Goal: Information Seeking & Learning: Learn about a topic

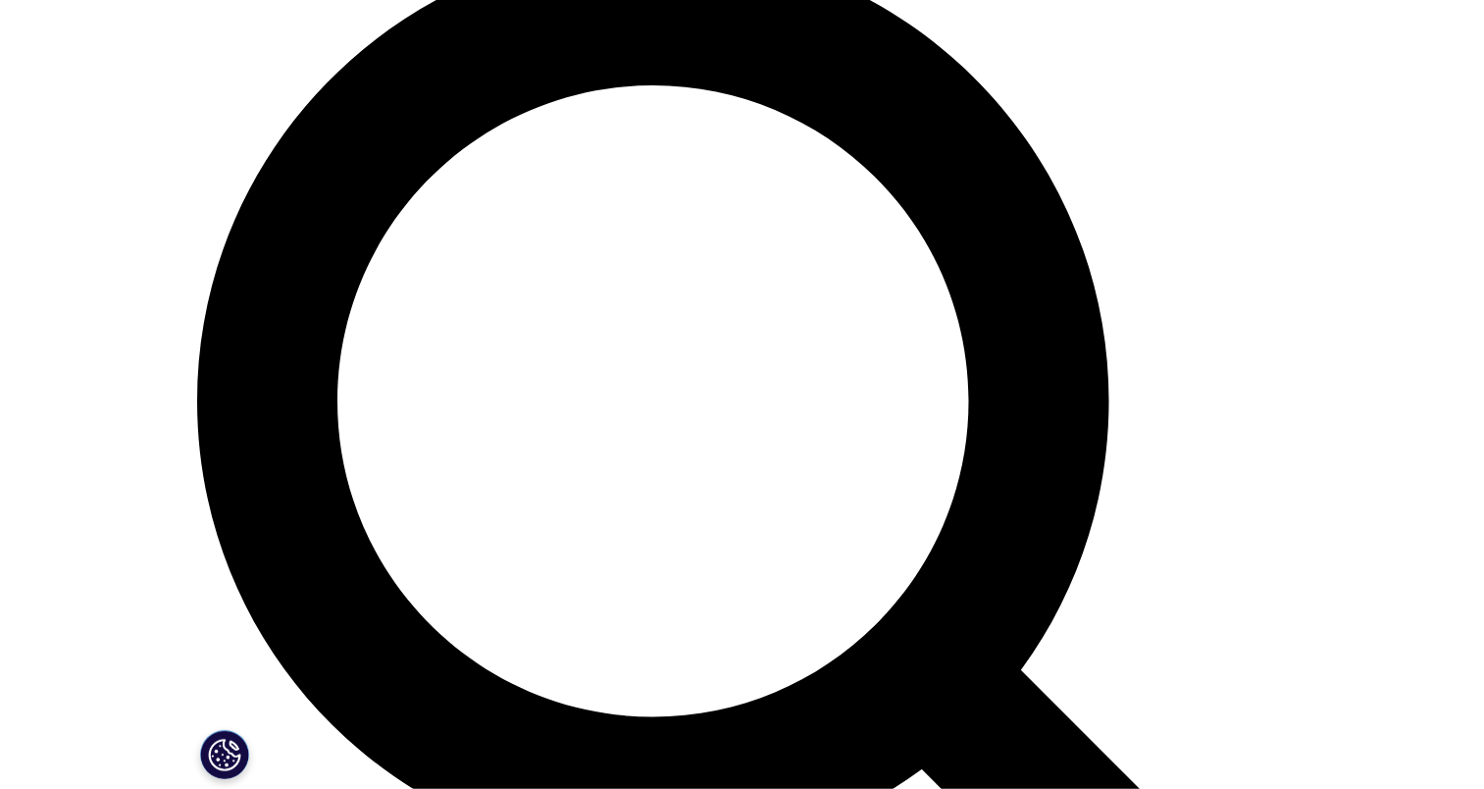
scroll to position [1029, 0]
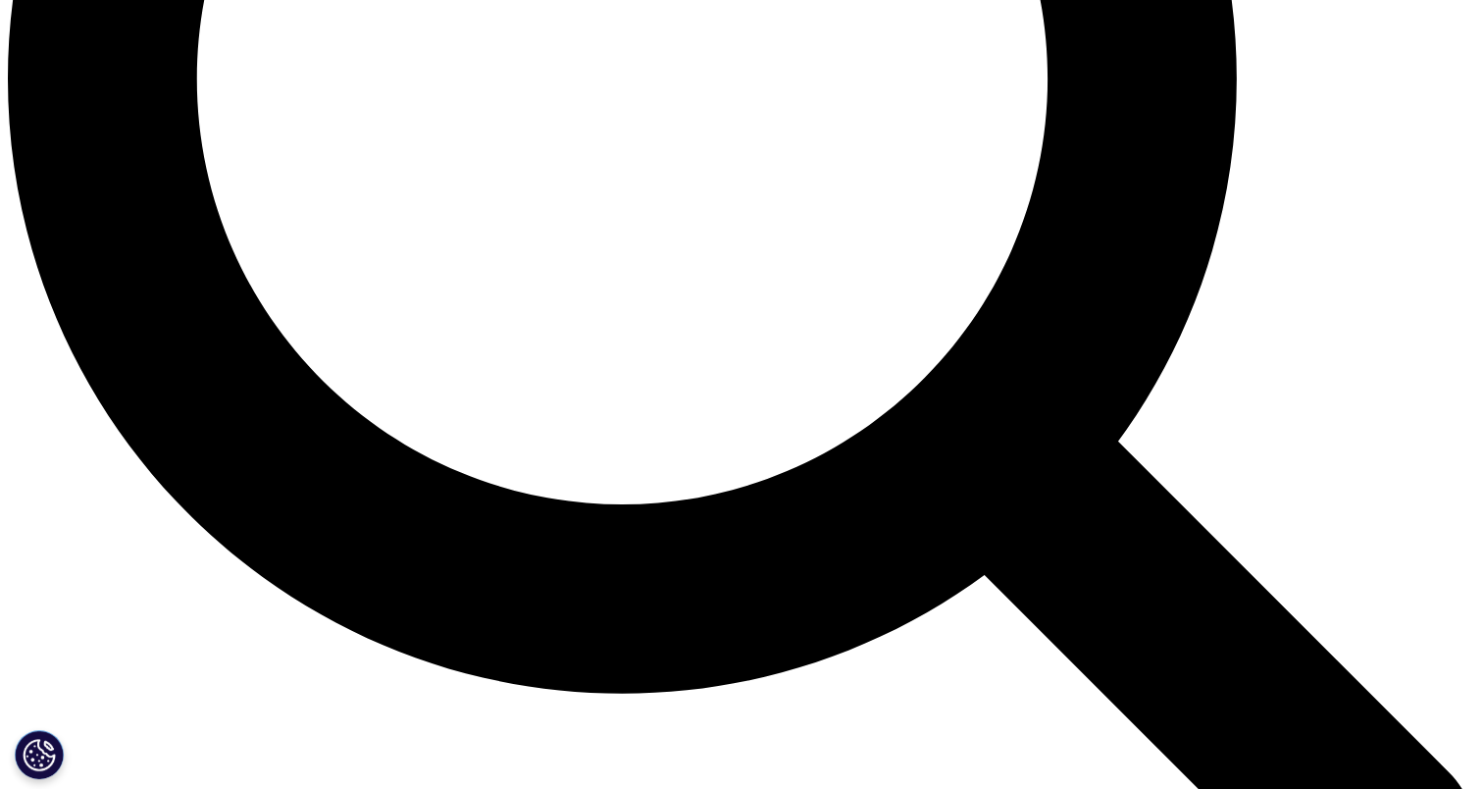
scroll to position [2158, 0]
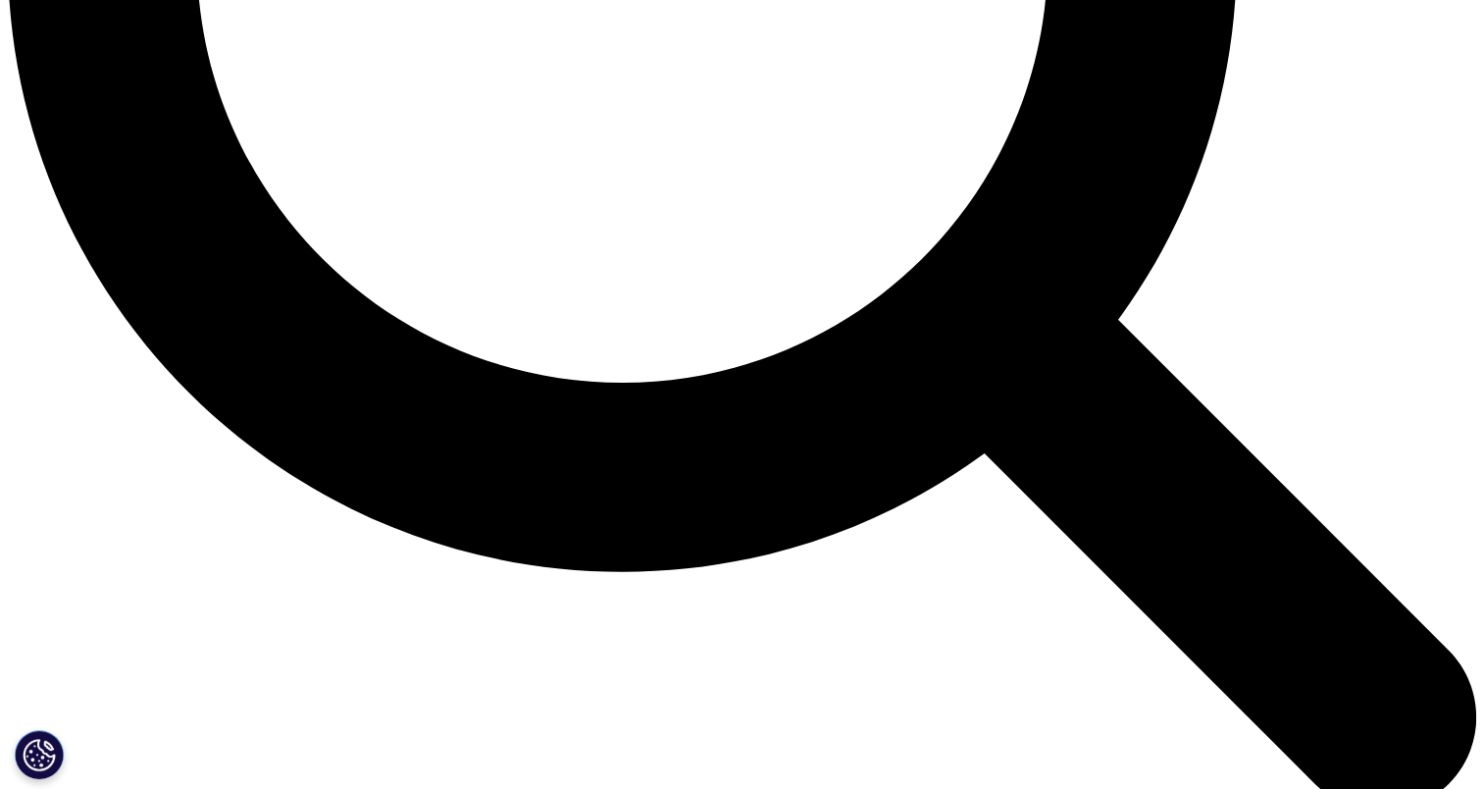
drag, startPoint x: 361, startPoint y: 192, endPoint x: 812, endPoint y: 217, distance: 451.8
copy div "Clinical trial start-up timelines have slowed in recent years, and pharmaceutic…"
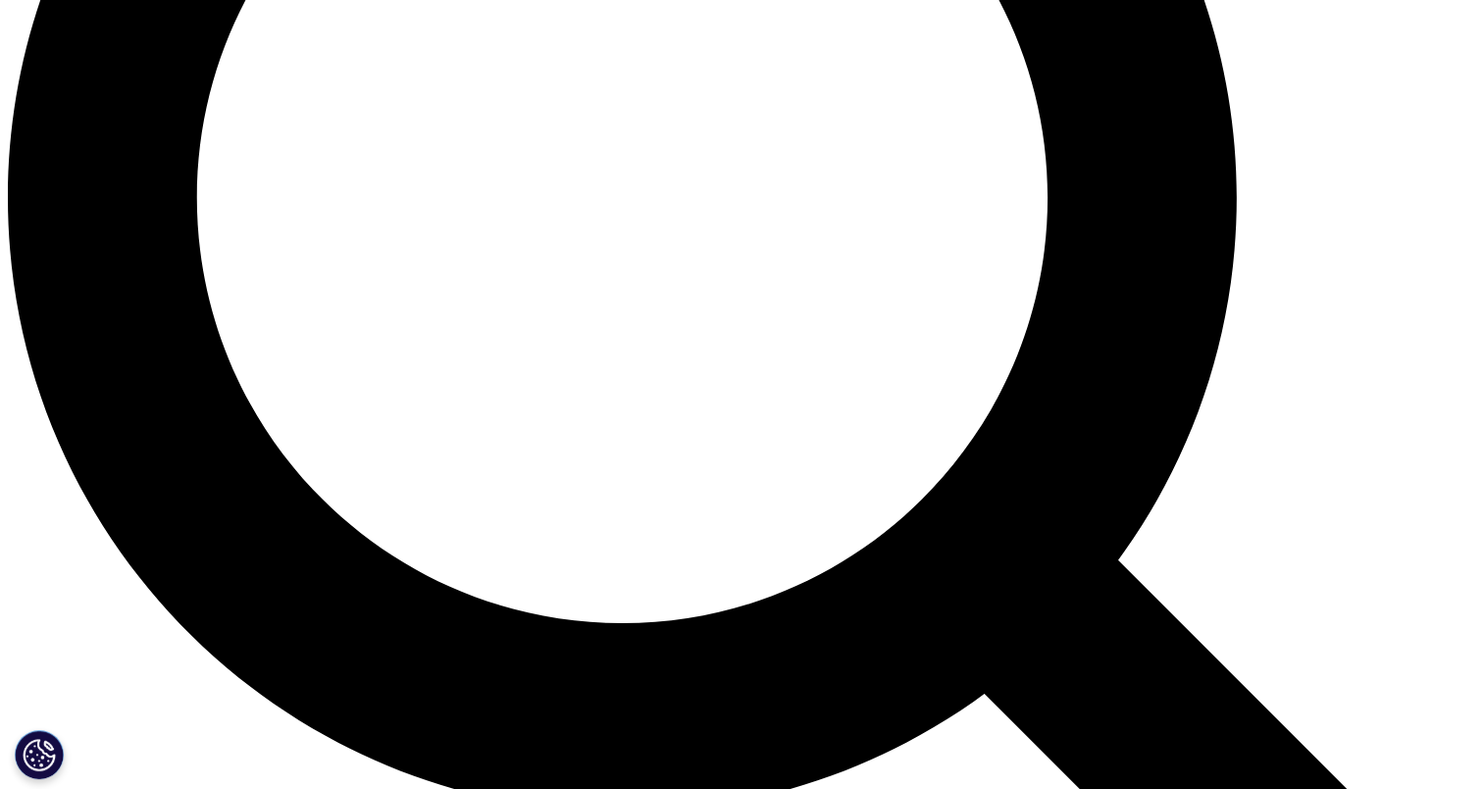
scroll to position [1918, 0]
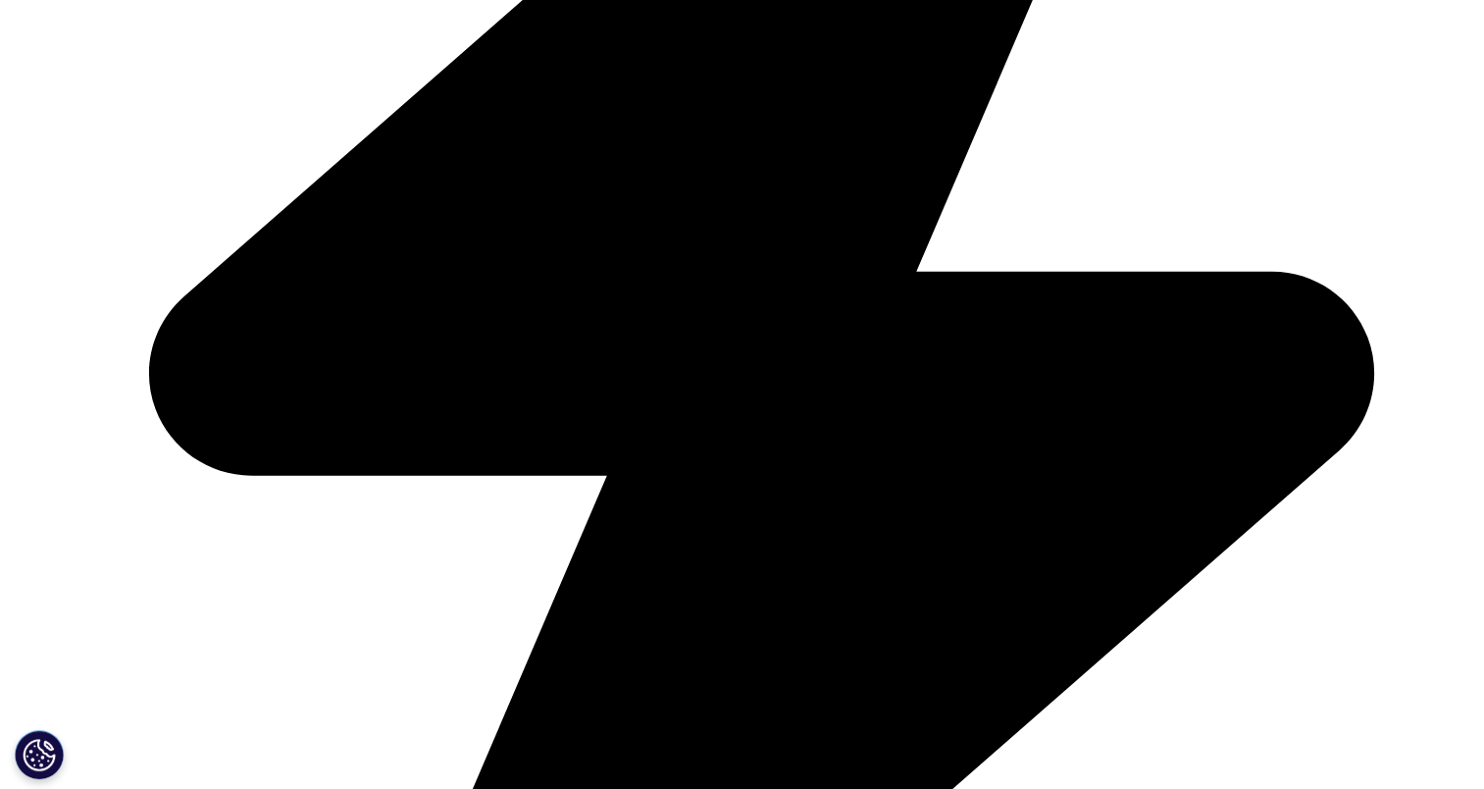
scroll to position [785, 0]
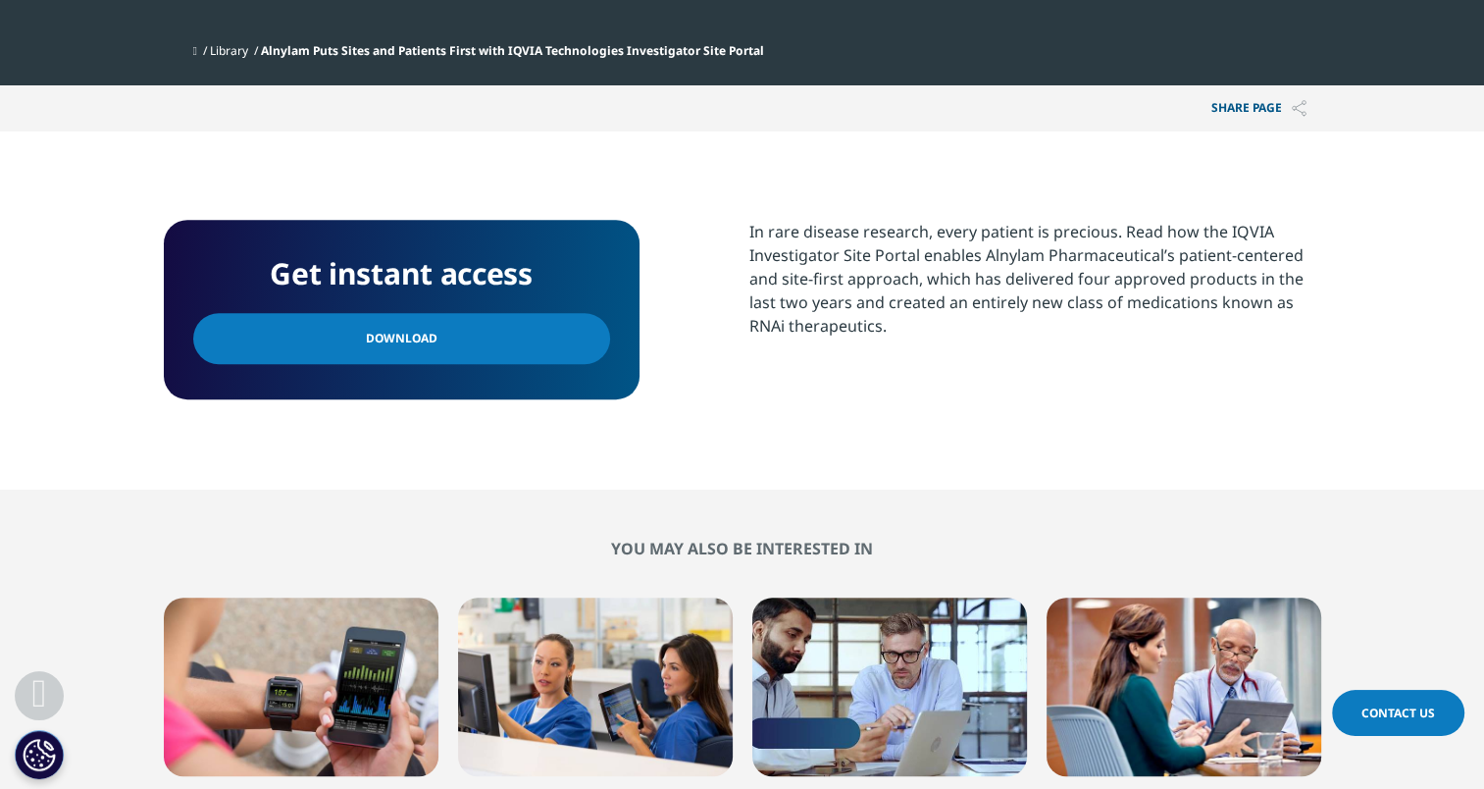
drag, startPoint x: 471, startPoint y: 332, endPoint x: 861, endPoint y: 334, distance: 390.4
click at [471, 333] on link "Download" at bounding box center [401, 338] width 417 height 51
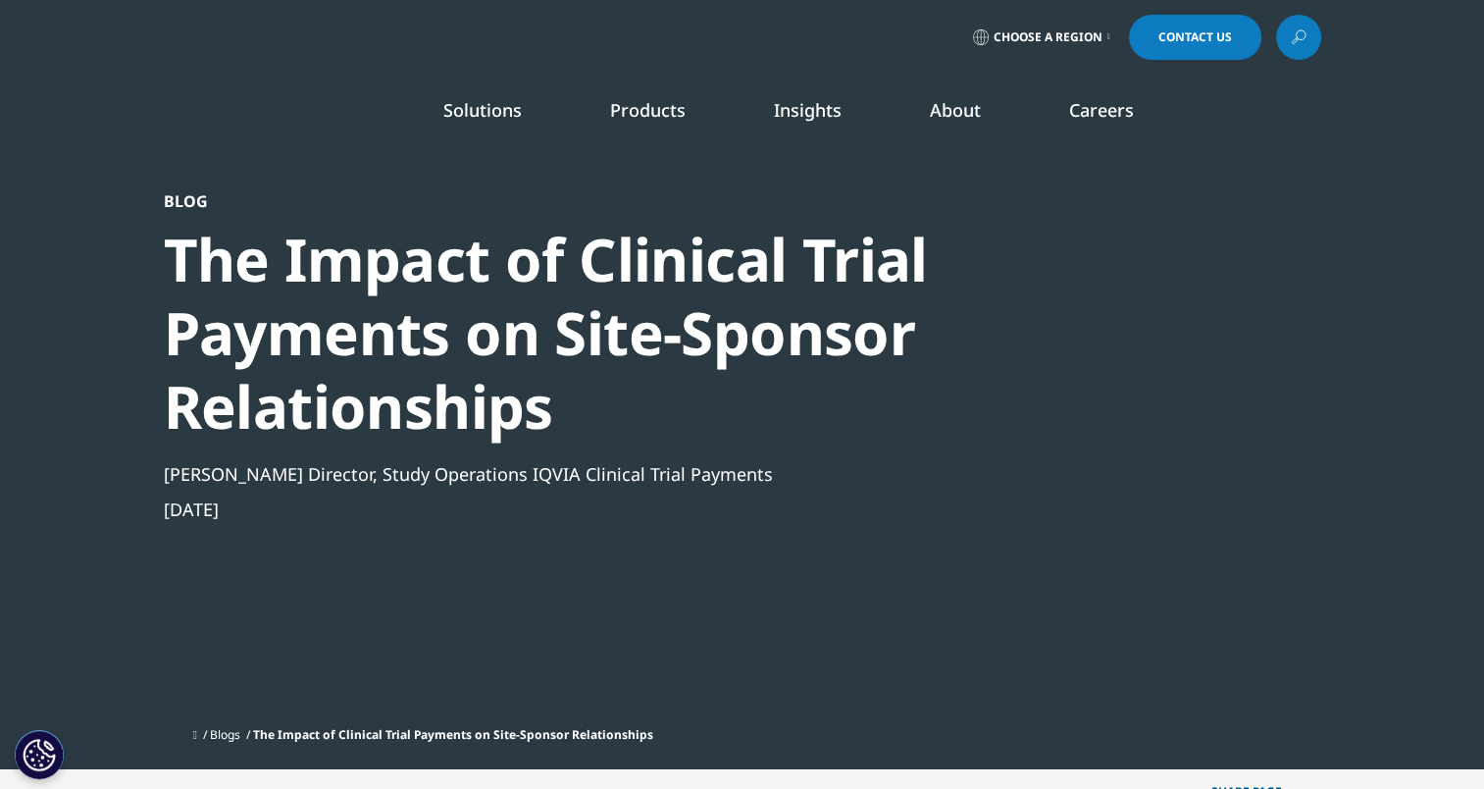
click at [263, 601] on div "Blog The Impact of Clinical Trial Payments on Site-Sponsor Relationships [PERSO…" at bounding box center [689, 454] width 1051 height 526
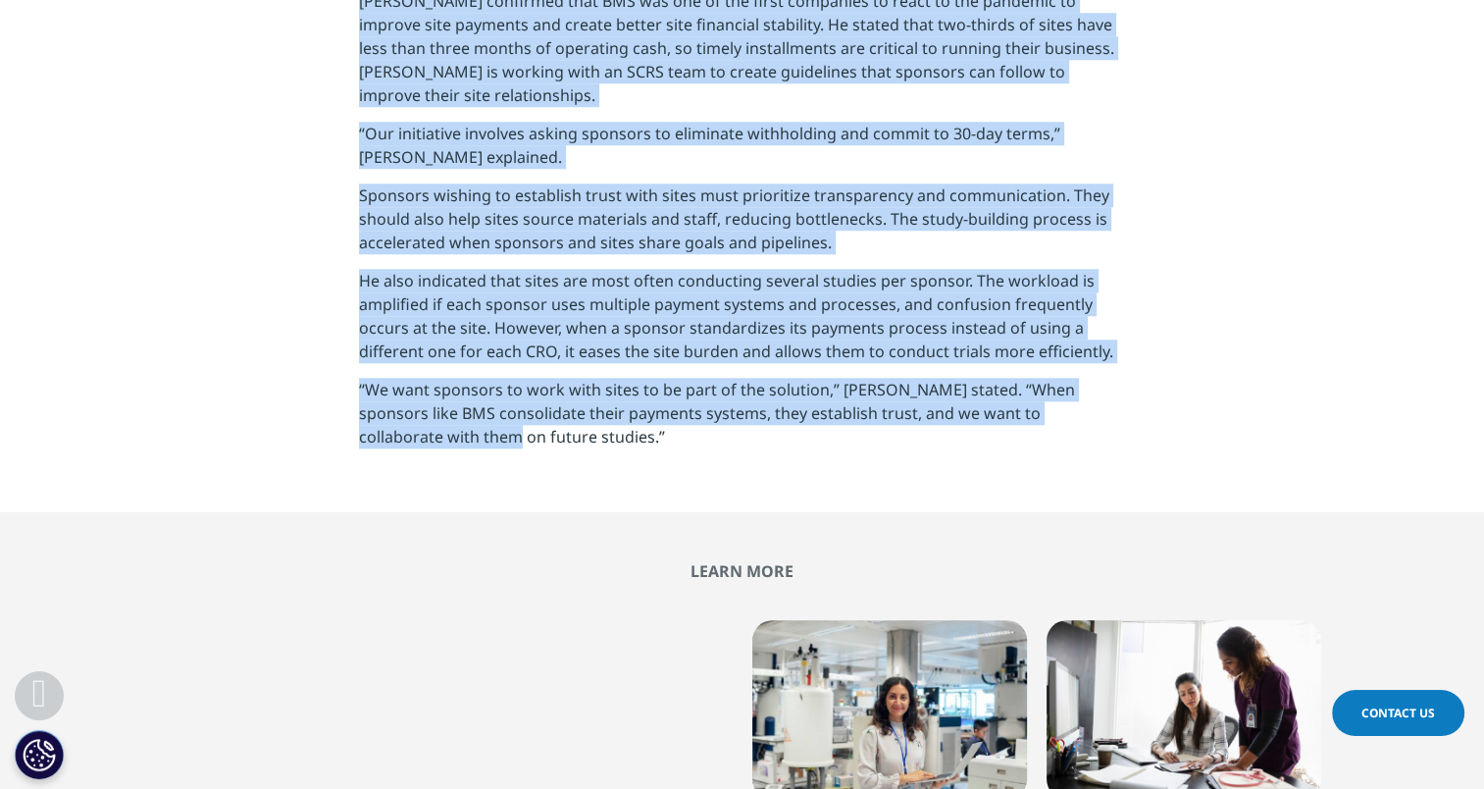
scroll to position [1962, 0]
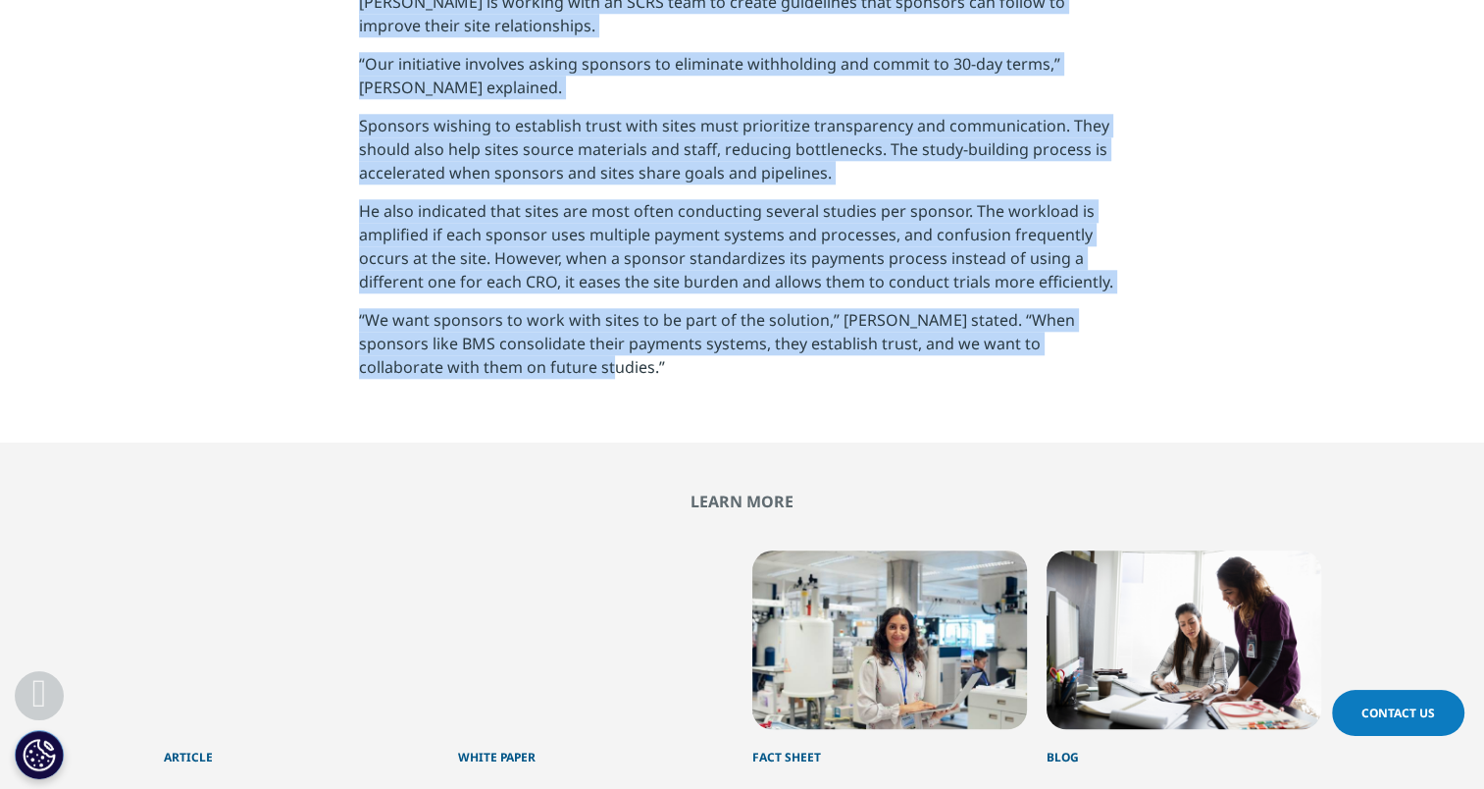
drag, startPoint x: 169, startPoint y: 251, endPoint x: 561, endPoint y: 302, distance: 395.6
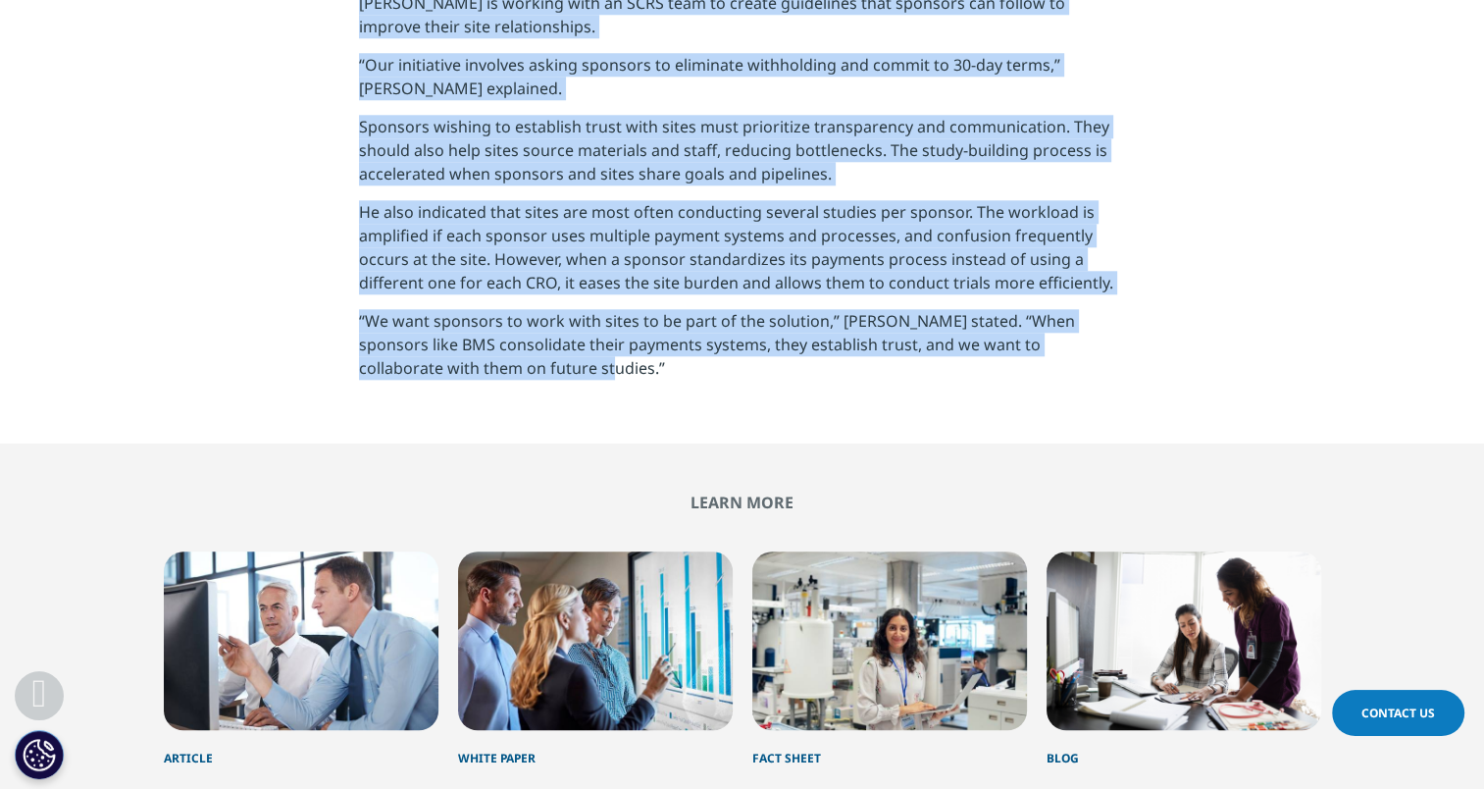
click at [561, 302] on div "Clear Search Loading Choose a Region Contact Us" at bounding box center [742, 83] width 1484 height 4091
copy div "The Impact of Clinical Trial Payments on Site-Sponsor Relationships [PERSON_NAM…"
